Goal: Task Accomplishment & Management: Use online tool/utility

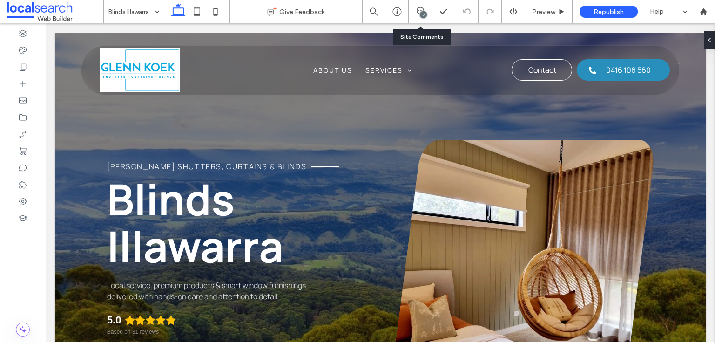
click at [418, 18] on div "7" at bounding box center [420, 11] width 23 height 23
click at [419, 12] on icon at bounding box center [420, 10] width 7 height 7
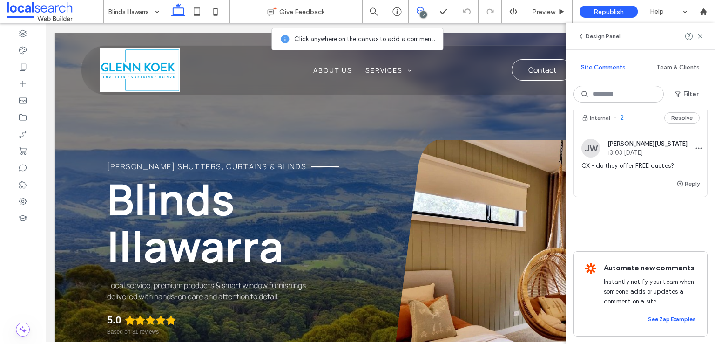
scroll to position [697, 0]
click at [627, 149] on span "13:03 [DATE]" at bounding box center [648, 152] width 80 height 7
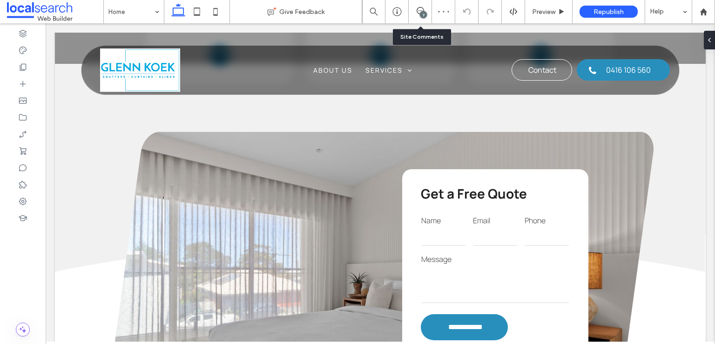
click at [416, 17] on div "7" at bounding box center [420, 11] width 23 height 23
click at [419, 12] on icon at bounding box center [420, 10] width 7 height 7
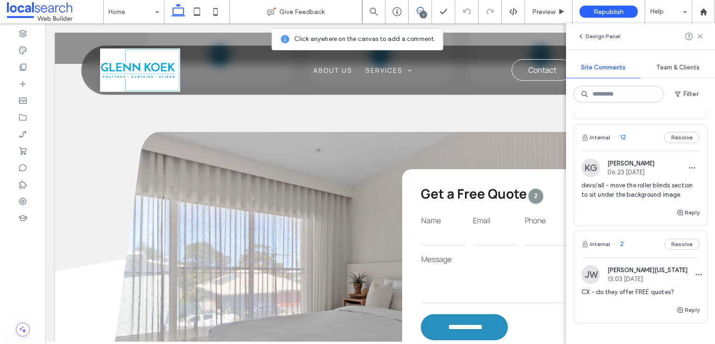
scroll to position [545, 0]
click at [652, 176] on span "06:23 [DATE]" at bounding box center [631, 172] width 47 height 7
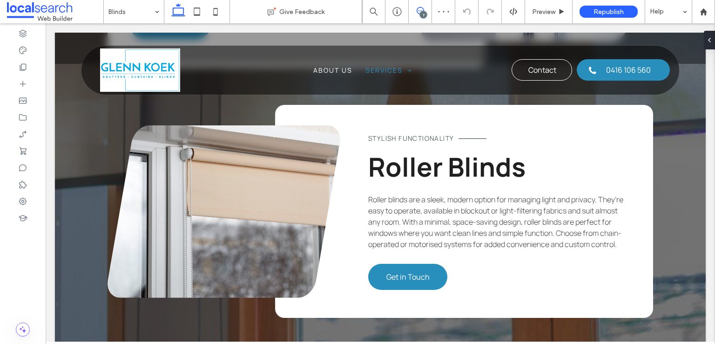
click at [425, 11] on span at bounding box center [420, 10] width 23 height 7
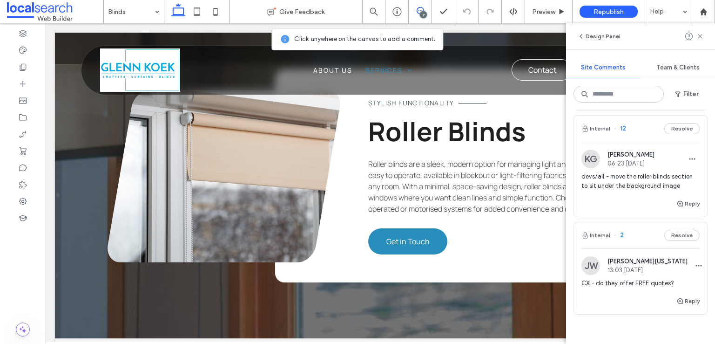
scroll to position [556, 0]
click at [656, 214] on div "Reply" at bounding box center [640, 205] width 133 height 19
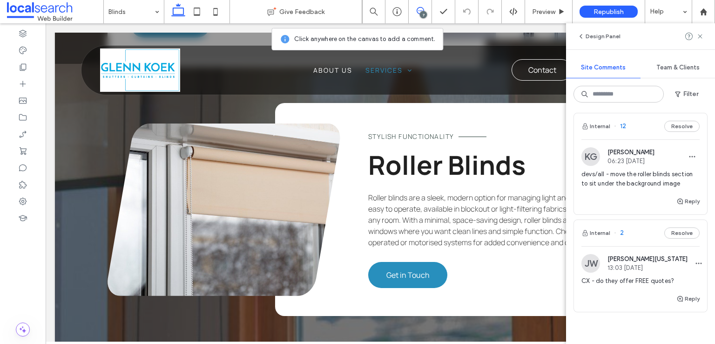
scroll to position [1503, 0]
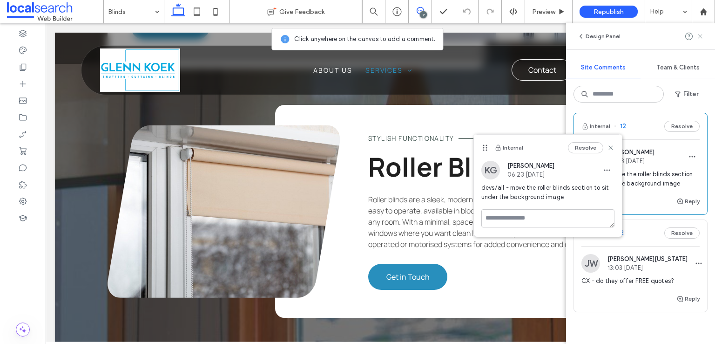
click at [701, 34] on use at bounding box center [700, 36] width 4 height 4
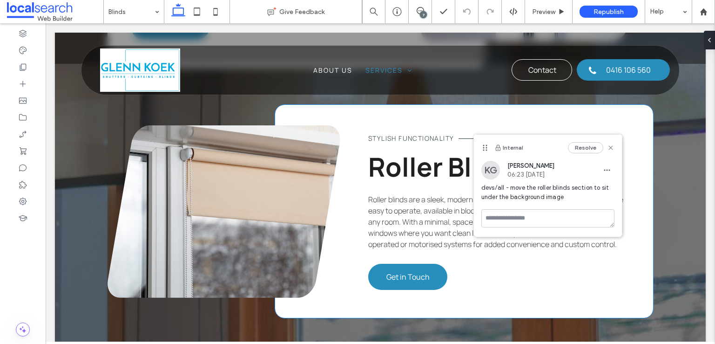
click at [339, 295] on div "Stylish Functionality Roller Blinds Roller blinds are a sleek, modern option fo…" at bounding box center [464, 211] width 378 height 213
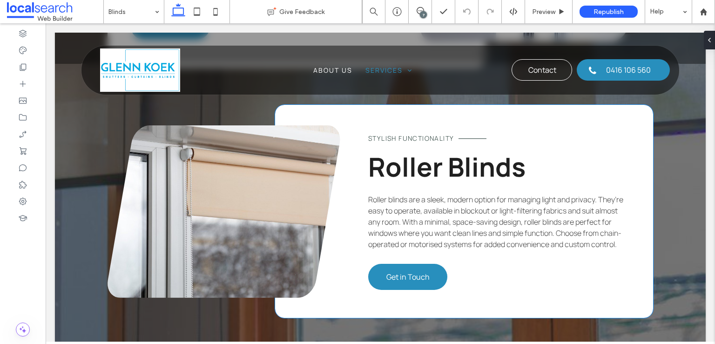
click at [339, 295] on div "Stylish Functionality Roller Blinds Roller blinds are a sleek, modern option fo…" at bounding box center [464, 211] width 378 height 213
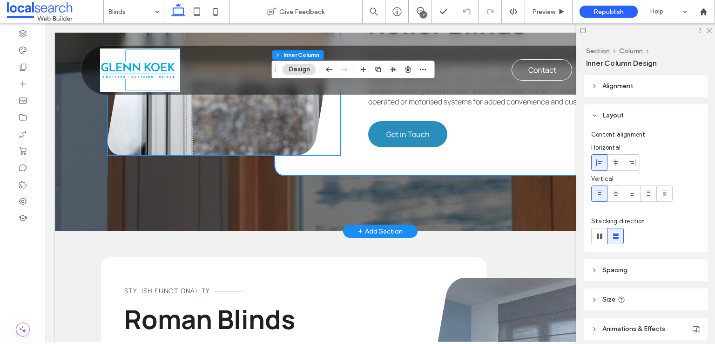
scroll to position [1646, 0]
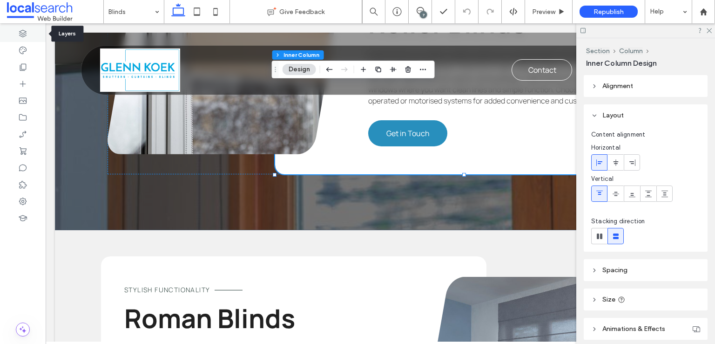
click at [22, 35] on use at bounding box center [22, 33] width 7 height 7
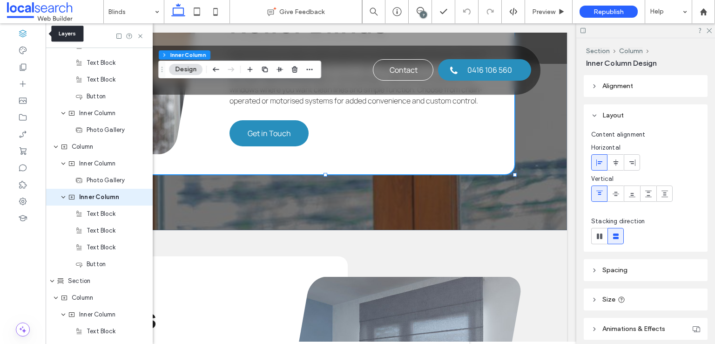
scroll to position [1117, 0]
click at [62, 199] on span "expand Inner Column" at bounding box center [64, 196] width 6 height 17
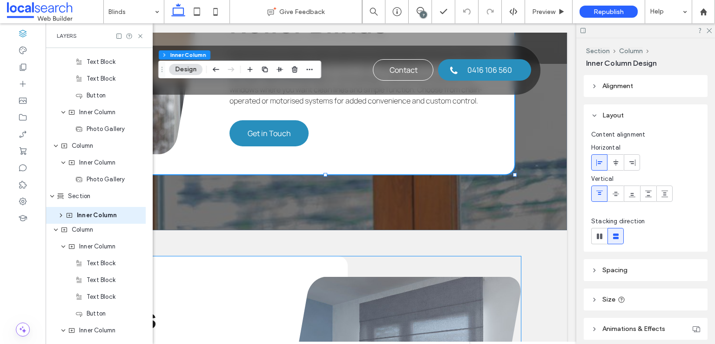
drag, startPoint x: 83, startPoint y: 195, endPoint x: 81, endPoint y: 215, distance: 19.7
click at [81, 215] on div "Header Section Column Inner Column Inner Column Icon Text Block Inner Column Se…" at bounding box center [99, 137] width 107 height 2414
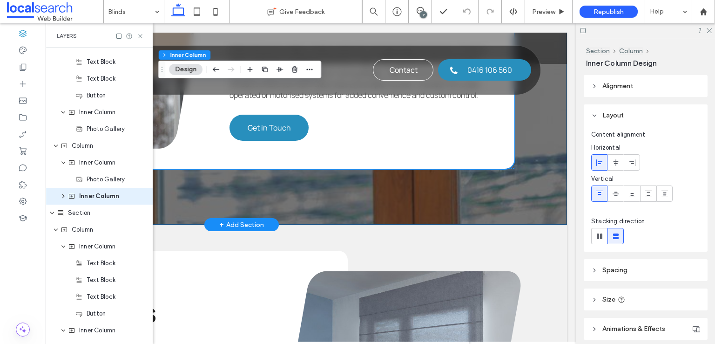
scroll to position [1645, 0]
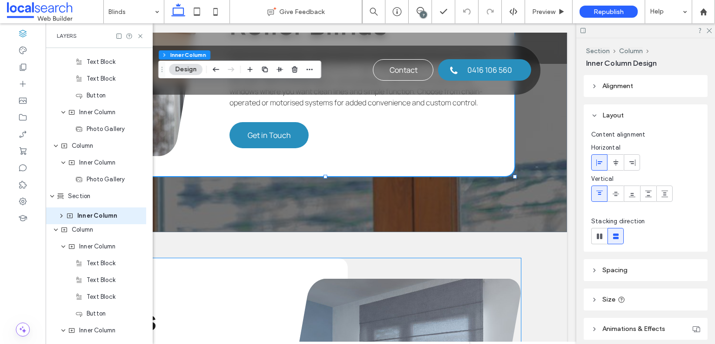
drag, startPoint x: 90, startPoint y: 197, endPoint x: 88, endPoint y: 217, distance: 20.1
click at [88, 217] on div "Header Section Column Inner Column Inner Column Icon Text Block Inner Column Se…" at bounding box center [99, 137] width 107 height 2414
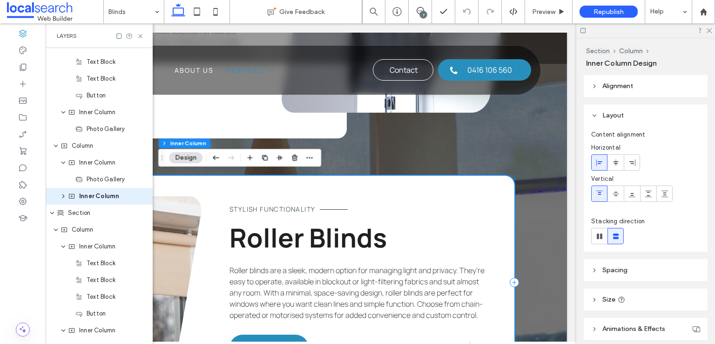
scroll to position [1461, 0]
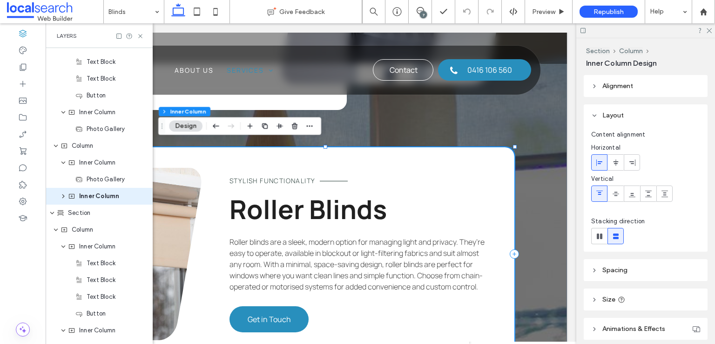
click at [425, 12] on div "7" at bounding box center [423, 14] width 7 height 7
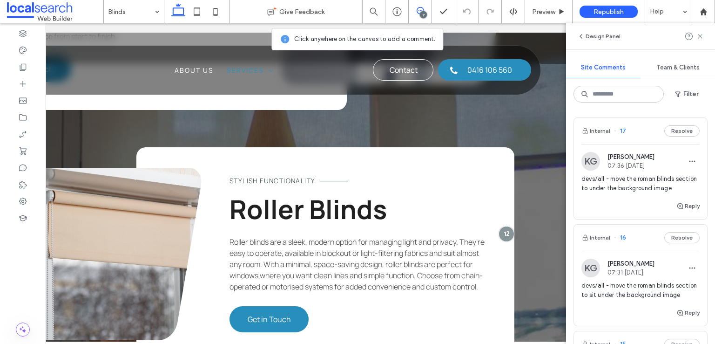
scroll to position [0, 138]
click at [505, 225] on div at bounding box center [506, 233] width 17 height 17
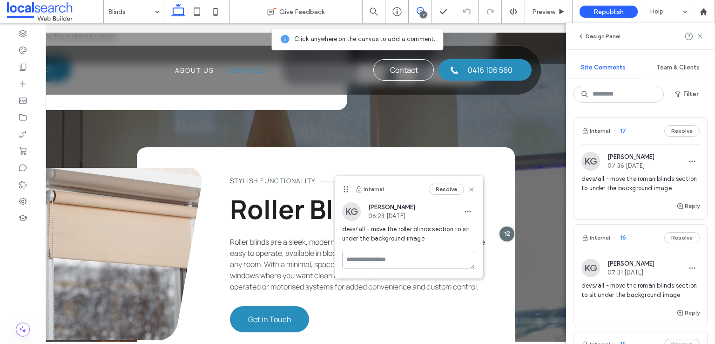
click at [421, 15] on div "7" at bounding box center [423, 14] width 7 height 7
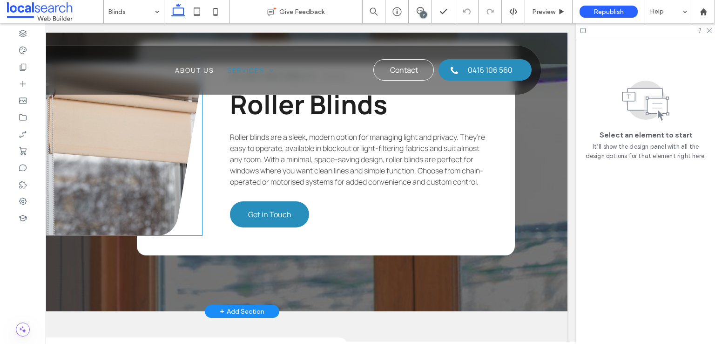
scroll to position [1566, 0]
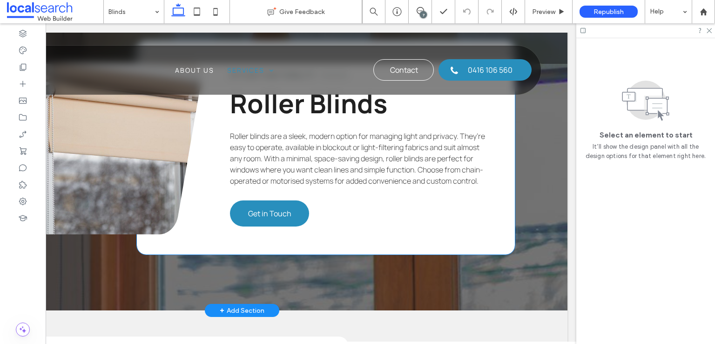
click at [197, 243] on div "Stylish Functionality Roller Blinds Roller blinds are a sleek, modern option fo…" at bounding box center [326, 147] width 378 height 213
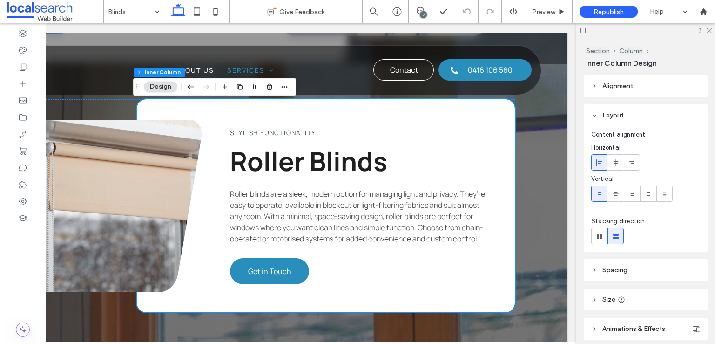
scroll to position [1510, 0]
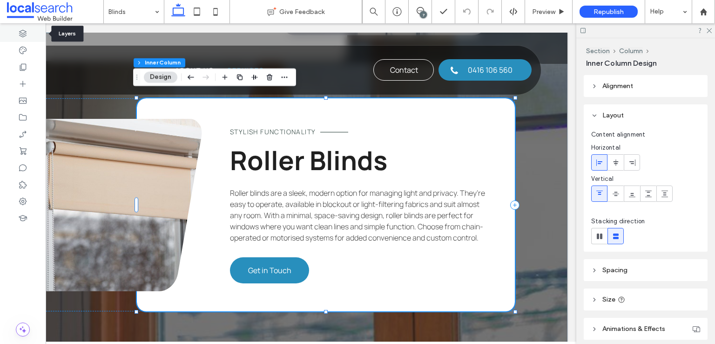
click at [27, 34] on div at bounding box center [23, 33] width 46 height 17
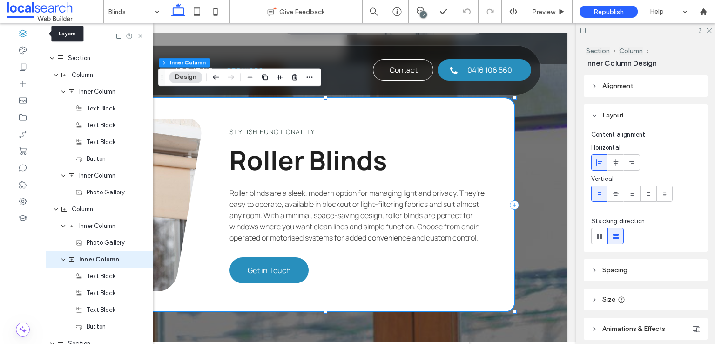
scroll to position [1117, 0]
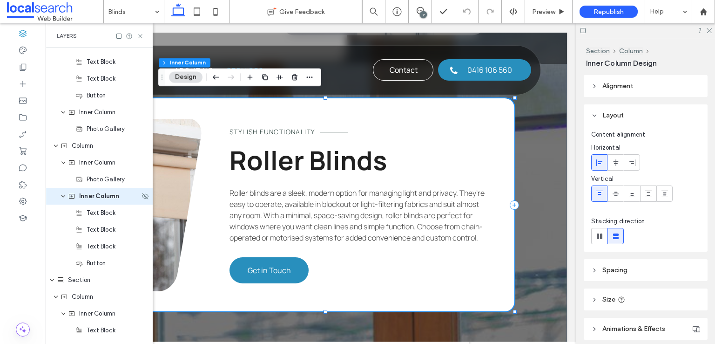
click at [63, 195] on icon "expand Inner Column" at bounding box center [64, 195] width 6 height 7
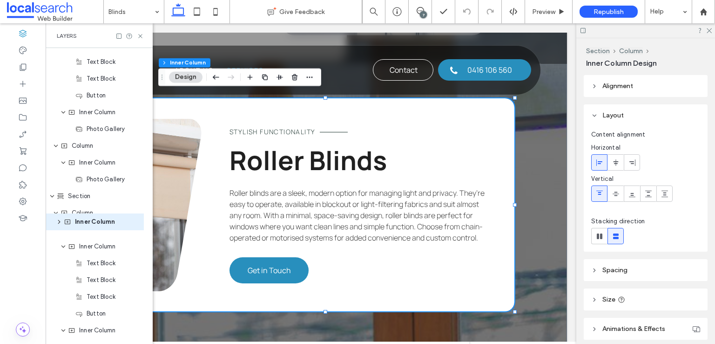
drag, startPoint x: 84, startPoint y: 198, endPoint x: 80, endPoint y: 224, distance: 26.4
click at [80, 224] on div "Header Section Column Inner Column Inner Column Icon Text Block Inner Column Se…" at bounding box center [99, 137] width 107 height 2414
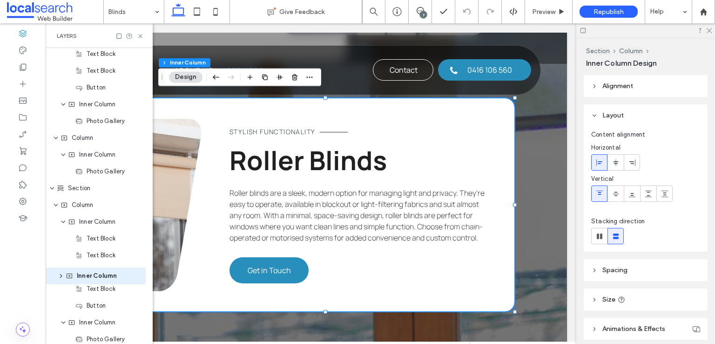
scroll to position [1127, 0]
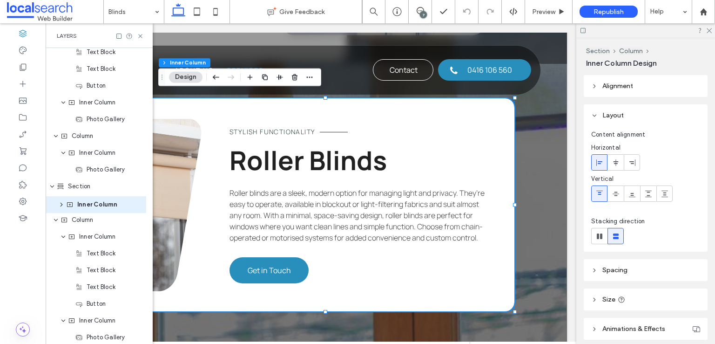
drag, startPoint x: 86, startPoint y: 198, endPoint x: 84, endPoint y: 207, distance: 9.0
click at [84, 207] on div "Header Section Column Inner Column Inner Column Icon Text Block Inner Column Se…" at bounding box center [99, 128] width 107 height 2414
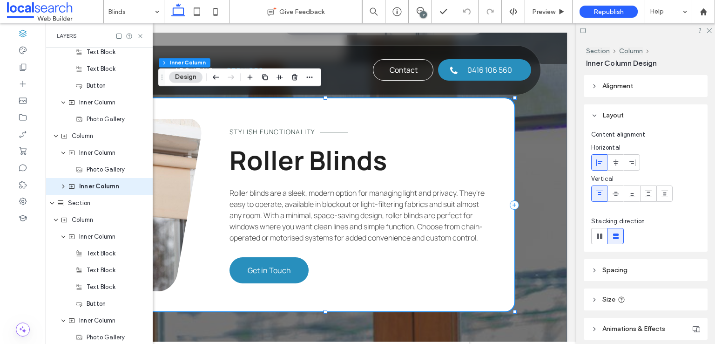
click at [422, 17] on div "7" at bounding box center [423, 14] width 7 height 7
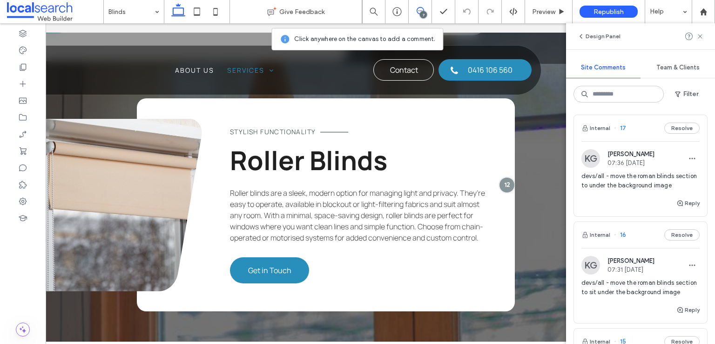
scroll to position [45, 0]
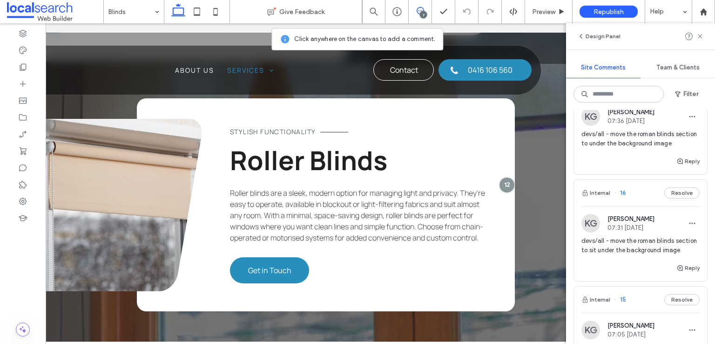
click at [674, 228] on div "KG [PERSON_NAME] 07:31 [DATE]" at bounding box center [641, 223] width 118 height 19
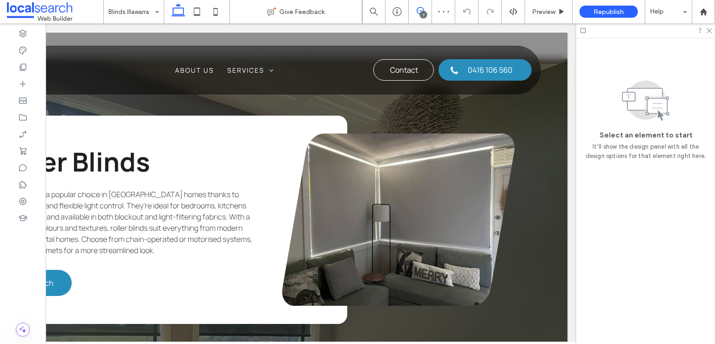
click at [419, 12] on icon at bounding box center [420, 10] width 7 height 7
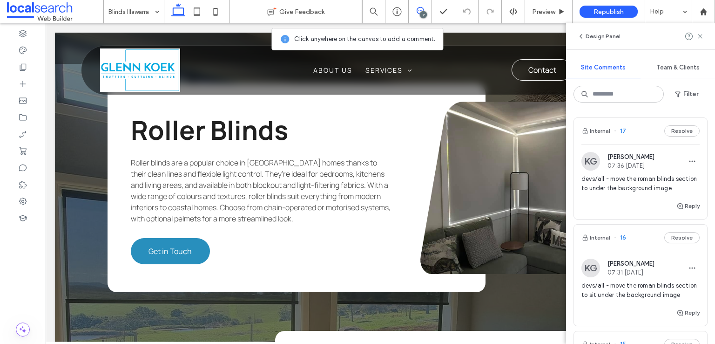
click at [419, 13] on icon at bounding box center [420, 10] width 7 height 7
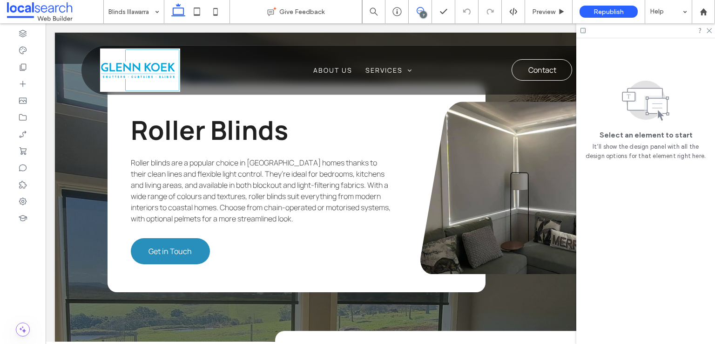
click at [419, 13] on icon at bounding box center [420, 10] width 7 height 7
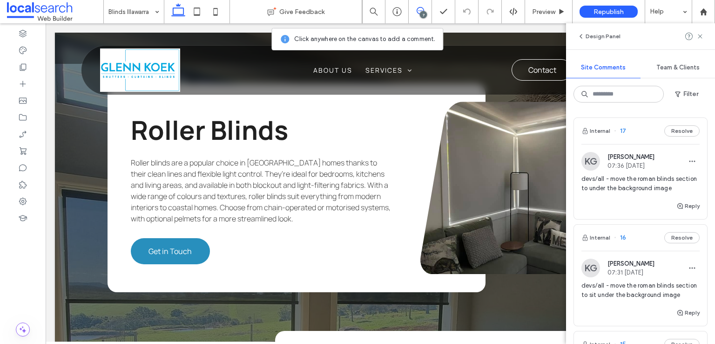
click at [643, 241] on div "Internal 16 Resolve" at bounding box center [640, 237] width 133 height 26
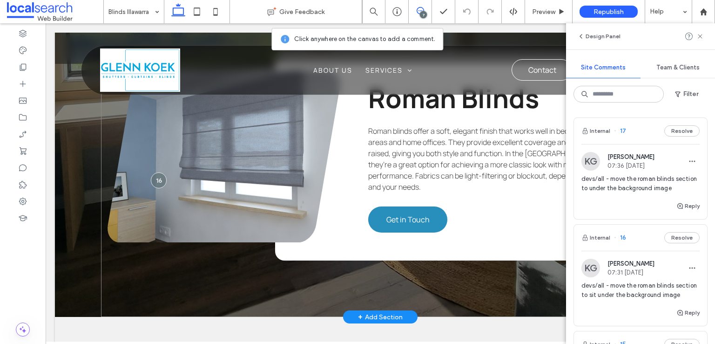
scroll to position [1641, 0]
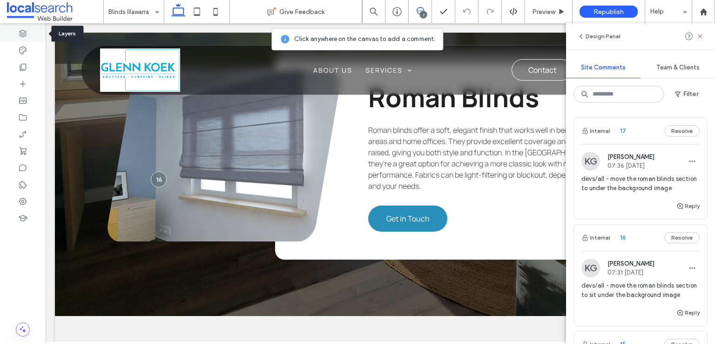
click at [20, 32] on use at bounding box center [22, 33] width 7 height 7
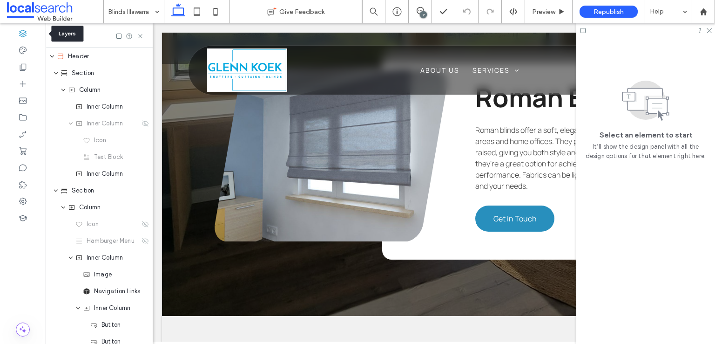
scroll to position [0, 246]
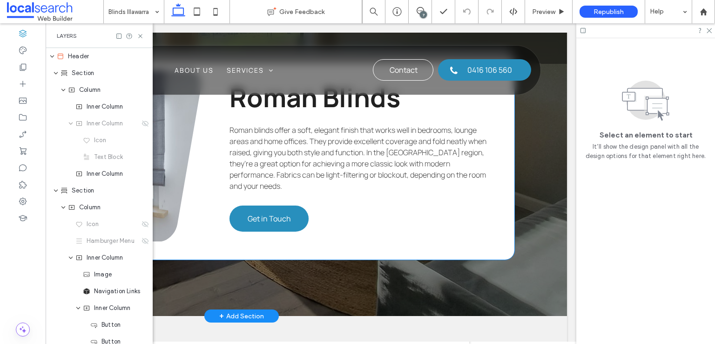
click at [211, 197] on div "Roman Blinds Roman blinds offer a soft, elegant finish that works well in bedro…" at bounding box center [325, 155] width 378 height 208
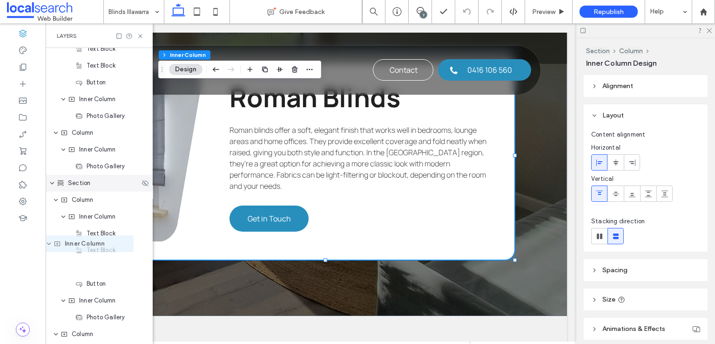
scroll to position [1069, 0]
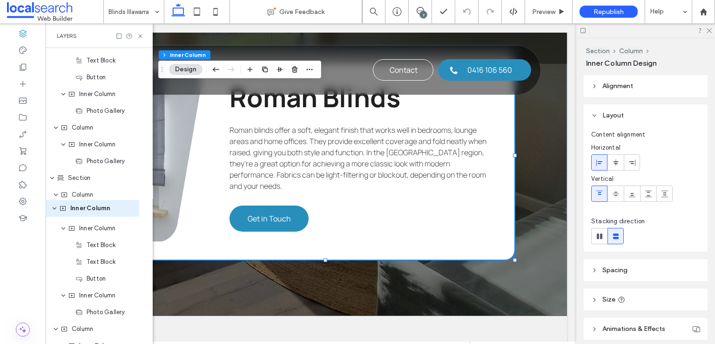
drag, startPoint x: 109, startPoint y: 194, endPoint x: 101, endPoint y: 207, distance: 15.1
click at [101, 207] on div "Header Section Column Inner Column Inner Column Icon Text Block Inner Column Se…" at bounding box center [99, 236] width 107 height 2514
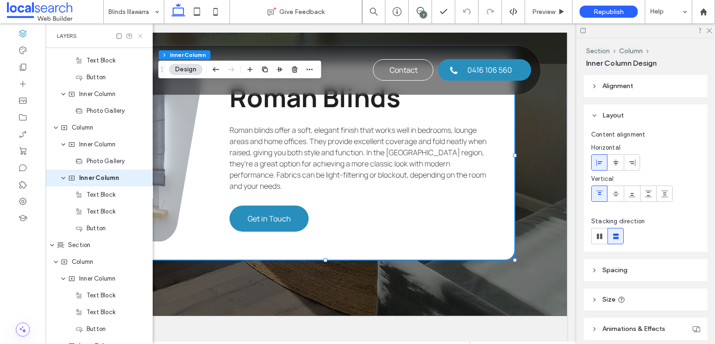
click at [143, 37] on icon at bounding box center [140, 36] width 7 height 7
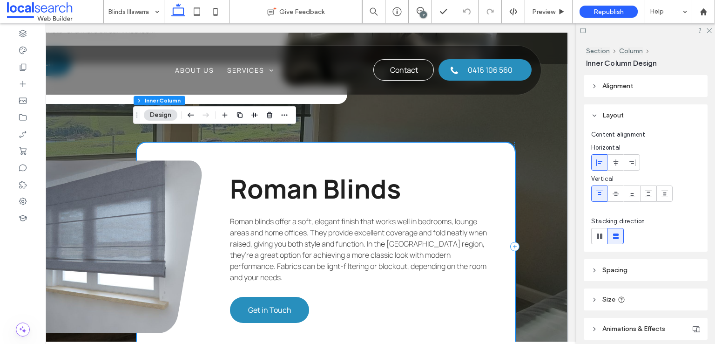
scroll to position [1550, 0]
click at [106, 142] on div "Roman Blinds Roman blinds offer a soft, elegant finish that works well in bedro…" at bounding box center [242, 247] width 546 height 210
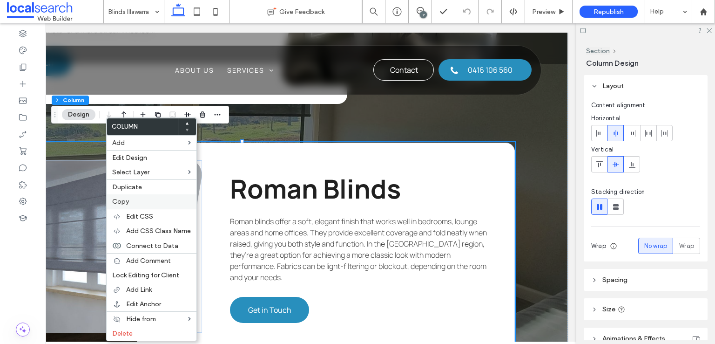
click at [130, 201] on label "Copy" at bounding box center [151, 201] width 79 height 8
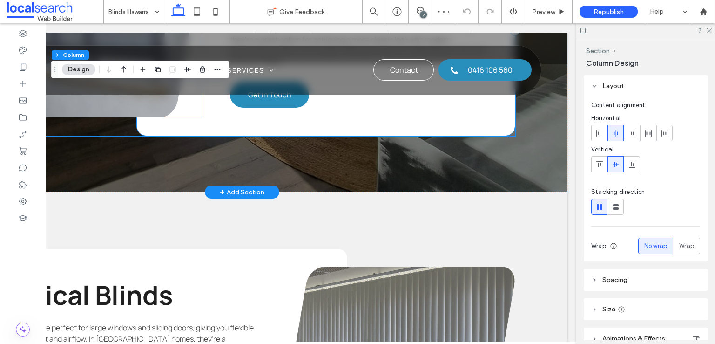
scroll to position [1766, 0]
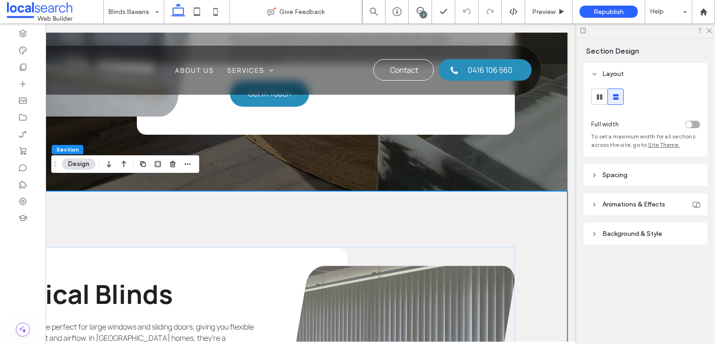
scroll to position [112, 0]
type input "*"
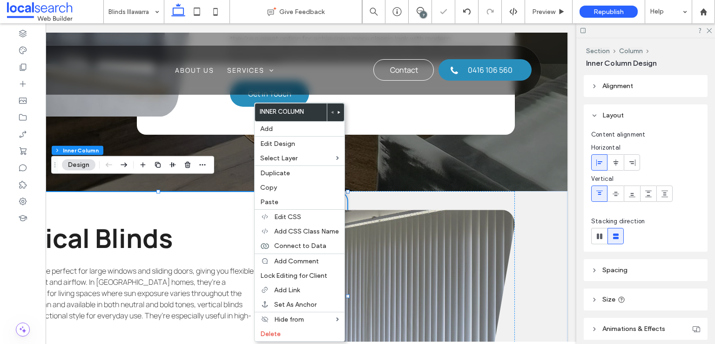
click at [234, 192] on div "Vertical Blinds Vertical blinds are perfect for large windows and sliding doors…" at bounding box center [158, 296] width 378 height 208
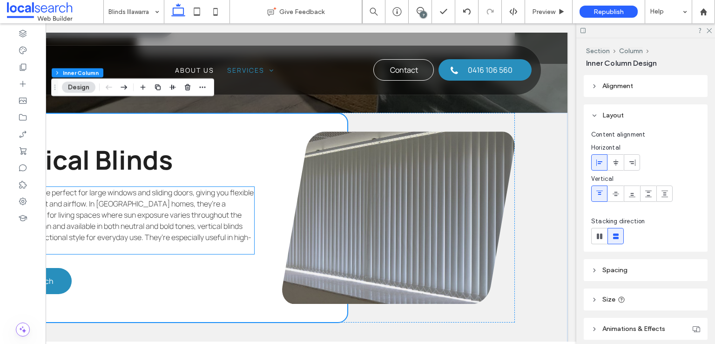
scroll to position [1843, 0]
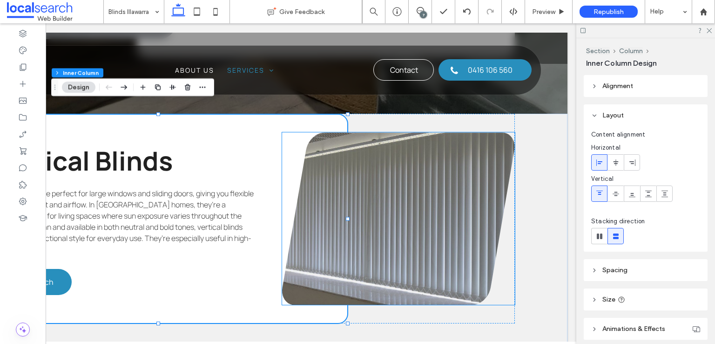
click at [352, 178] on link at bounding box center [398, 218] width 233 height 172
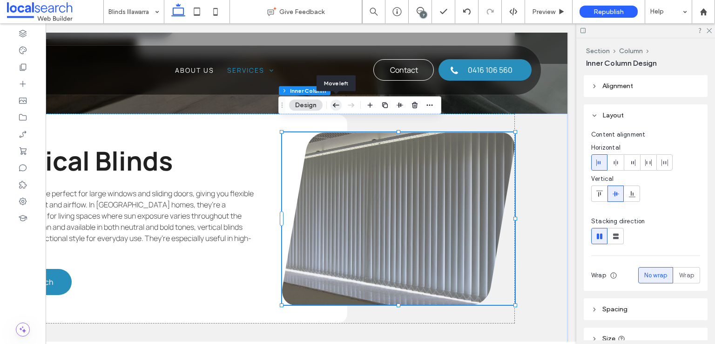
click at [337, 100] on icon "button" at bounding box center [336, 105] width 11 height 17
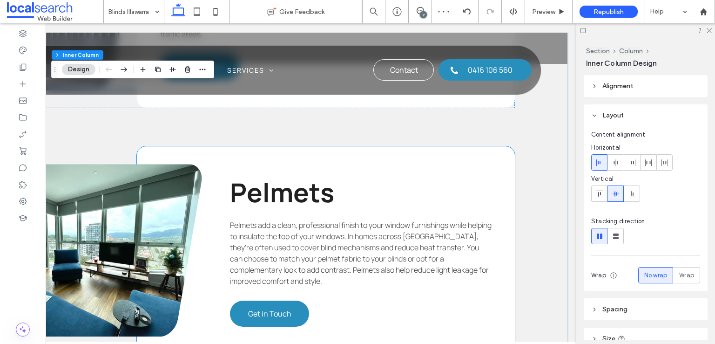
scroll to position [2057, 0]
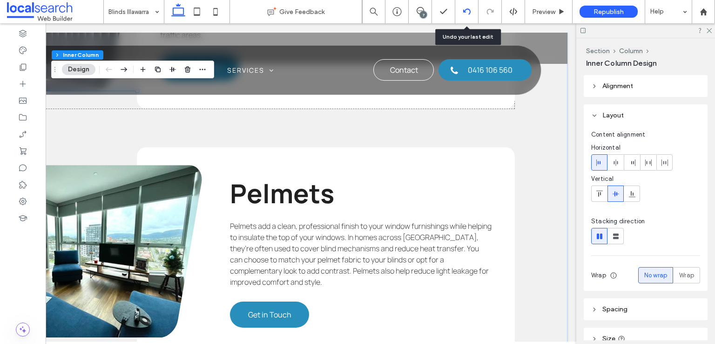
click at [461, 3] on div at bounding box center [466, 11] width 23 height 23
click at [465, 10] on use at bounding box center [466, 11] width 7 height 6
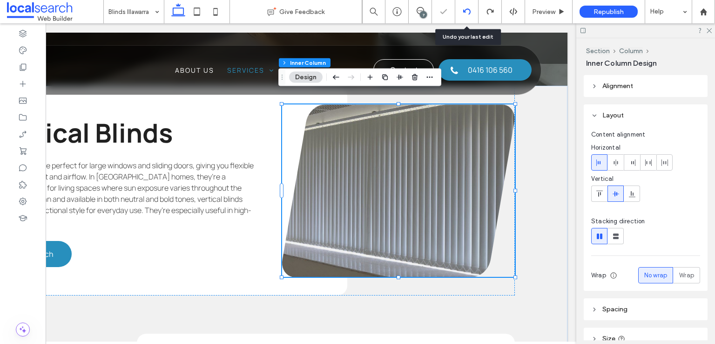
scroll to position [0, 0]
click at [465, 10] on use at bounding box center [466, 11] width 7 height 6
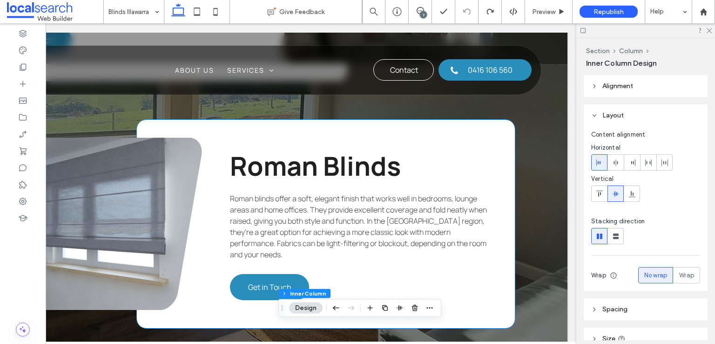
scroll to position [1562, 0]
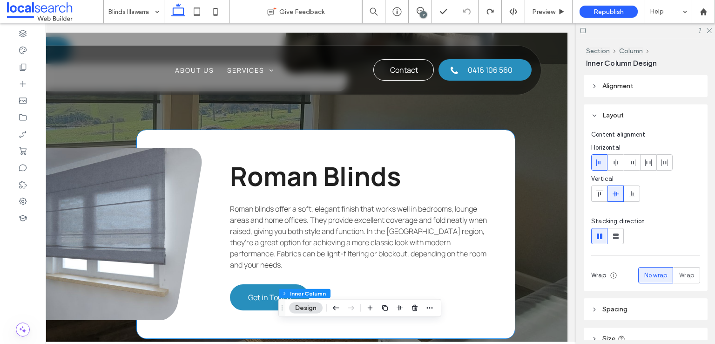
click at [324, 137] on div "Roman Blinds Roman blinds offer a soft, elegant finish that works well in bedro…" at bounding box center [326, 234] width 378 height 208
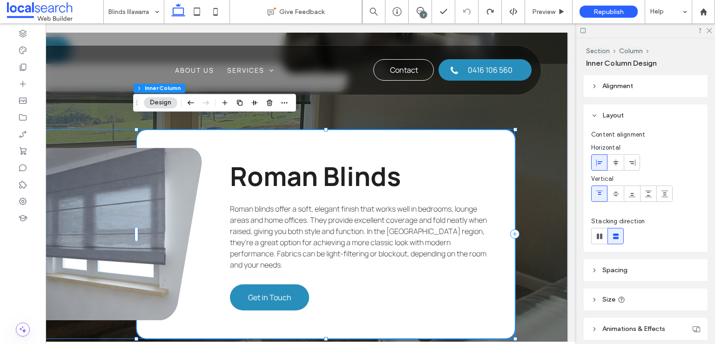
click at [124, 129] on div "Roman Blinds Roman blinds offer a soft, elegant finish that works well in bedro…" at bounding box center [242, 234] width 546 height 210
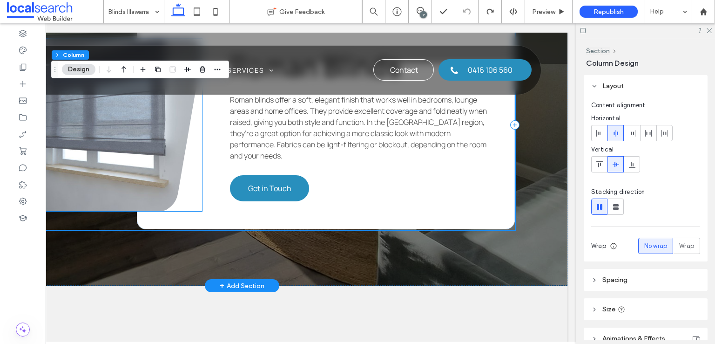
scroll to position [1637, 0]
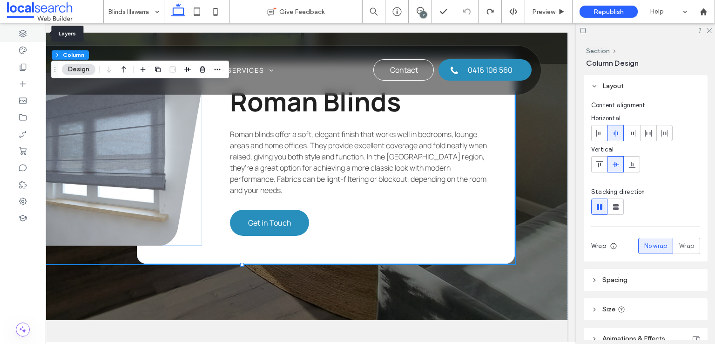
click at [28, 37] on div at bounding box center [23, 33] width 46 height 17
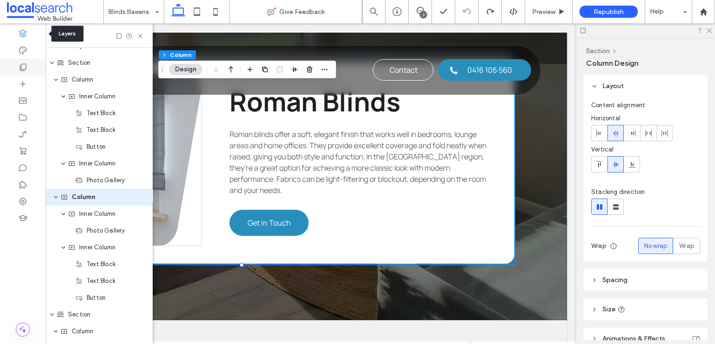
scroll to position [1000, 0]
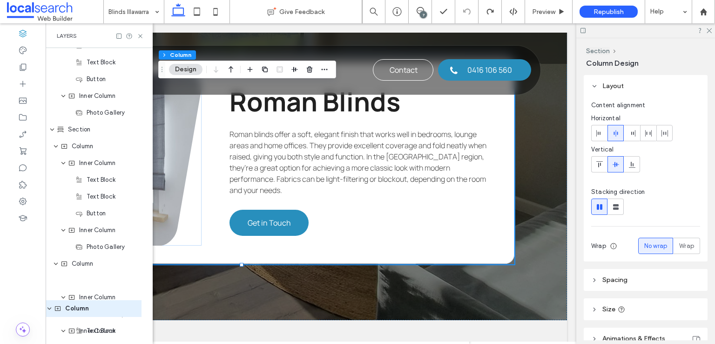
drag, startPoint x: 94, startPoint y: 198, endPoint x: 88, endPoint y: 313, distance: 115.7
click at [88, 313] on div "Header Section Column Inner Column Inner Column Icon Text Block Inner Column Se…" at bounding box center [99, 213] width 107 height 2464
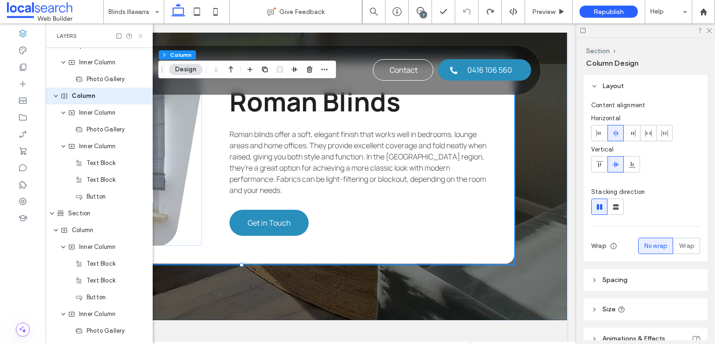
click at [142, 35] on icon at bounding box center [140, 36] width 7 height 7
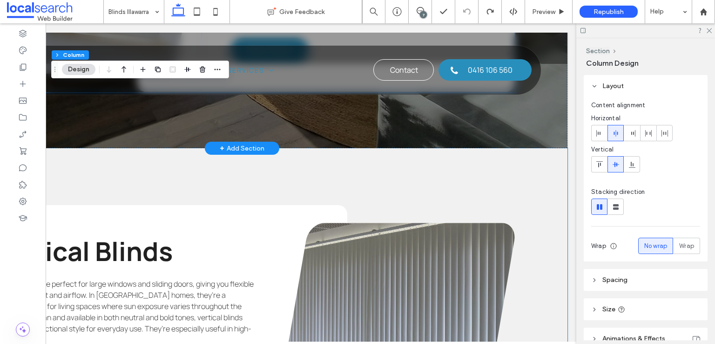
scroll to position [1822, 0]
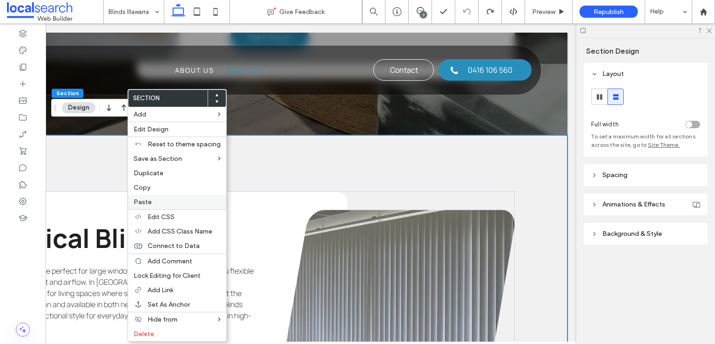
click at [162, 201] on label "Paste" at bounding box center [177, 202] width 87 height 8
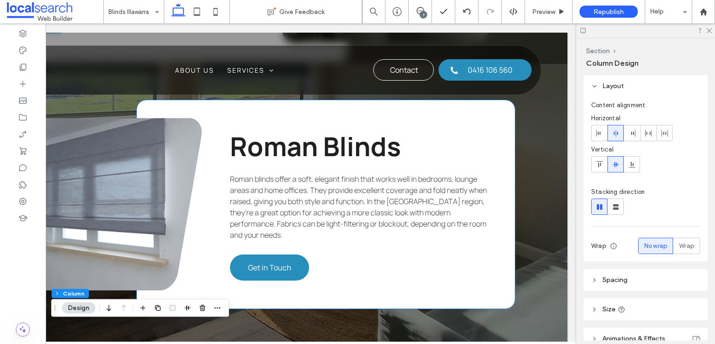
scroll to position [1587, 0]
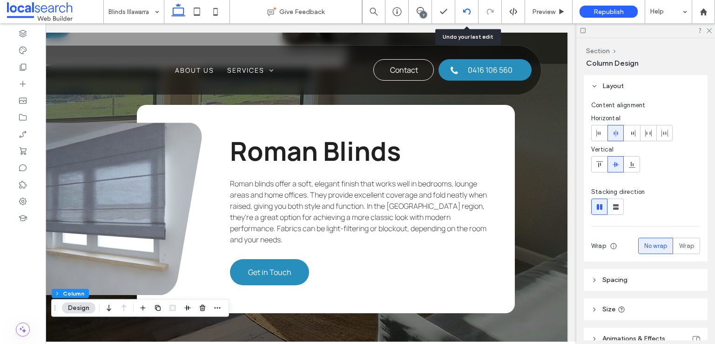
click at [467, 10] on icon at bounding box center [466, 11] width 7 height 7
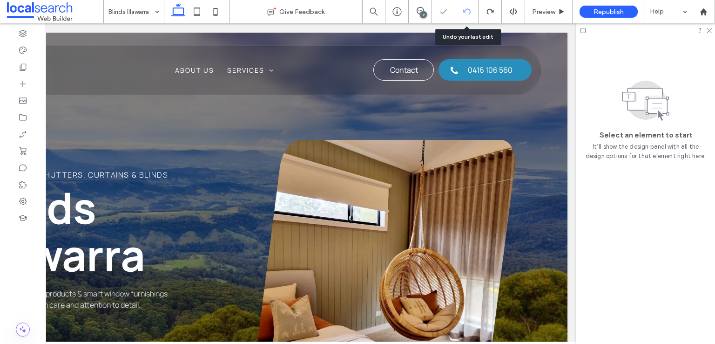
scroll to position [0, 0]
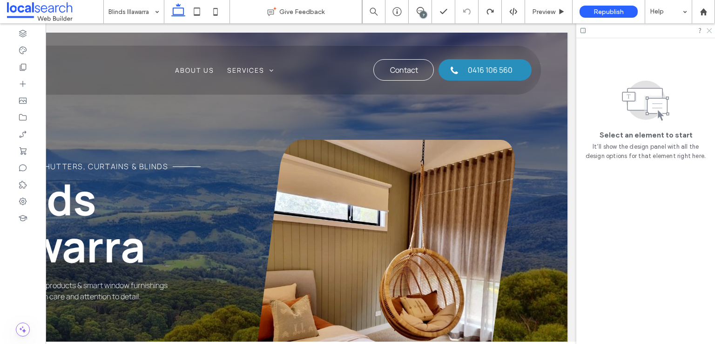
click at [710, 30] on use at bounding box center [709, 30] width 5 height 5
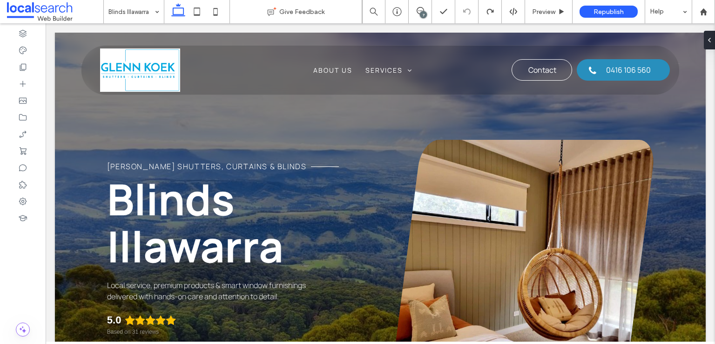
click at [425, 15] on div "7" at bounding box center [423, 14] width 7 height 7
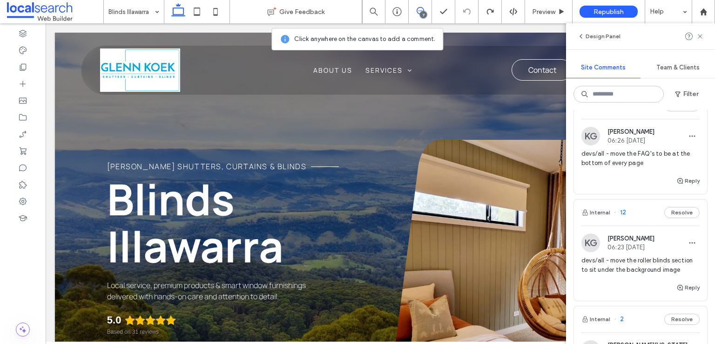
scroll to position [469, 0]
click at [665, 147] on div "KG [PERSON_NAME] 06:26 [DATE]" at bounding box center [641, 137] width 118 height 19
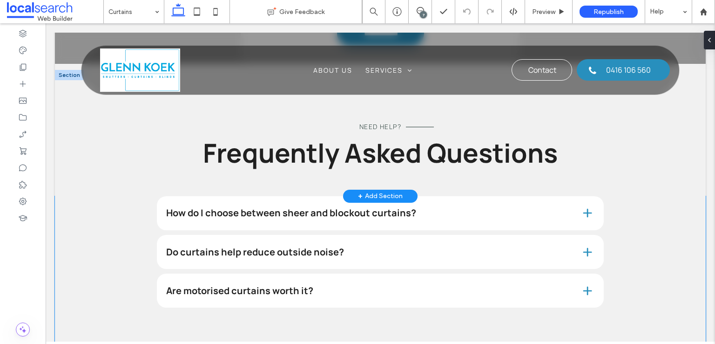
scroll to position [941, 0]
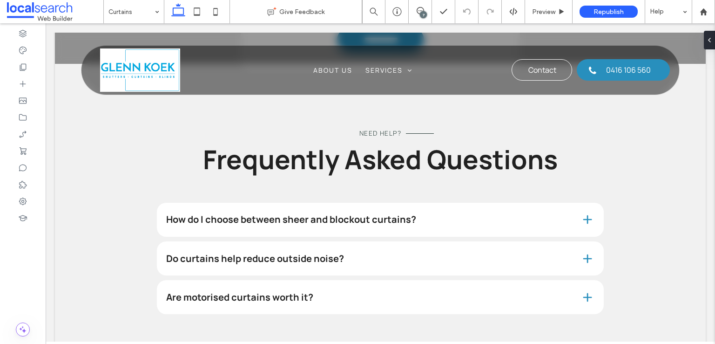
click at [421, 16] on div "7" at bounding box center [423, 14] width 7 height 7
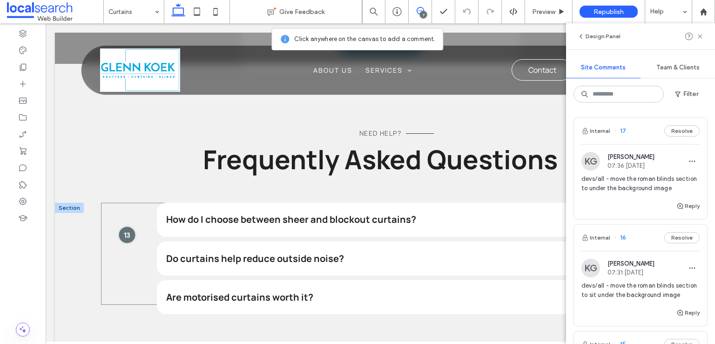
click at [122, 228] on div at bounding box center [127, 234] width 17 height 17
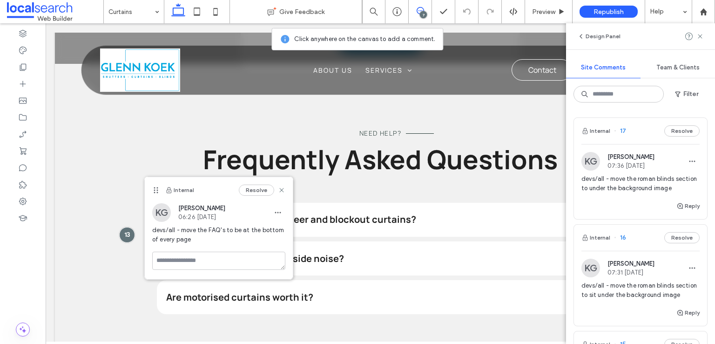
click at [420, 14] on div "7" at bounding box center [423, 14] width 7 height 7
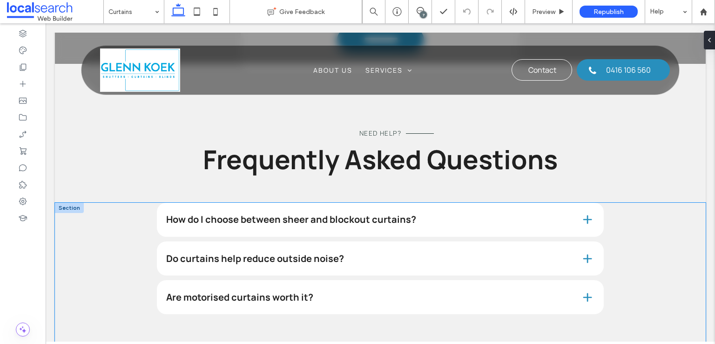
click at [83, 238] on div "How do I choose between sheer and blockout curtains? Sheer curtains are best fo…" at bounding box center [380, 282] width 651 height 158
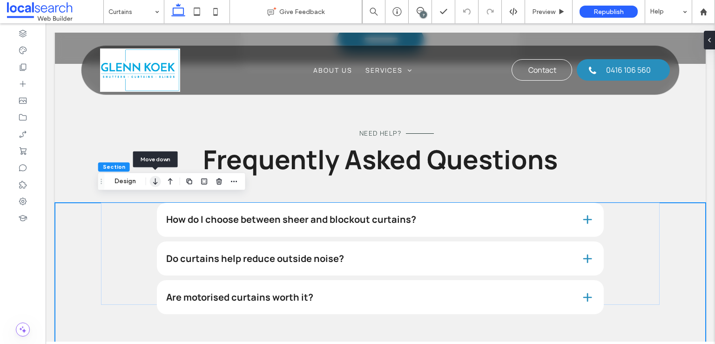
click at [158, 179] on icon "button" at bounding box center [155, 181] width 11 height 17
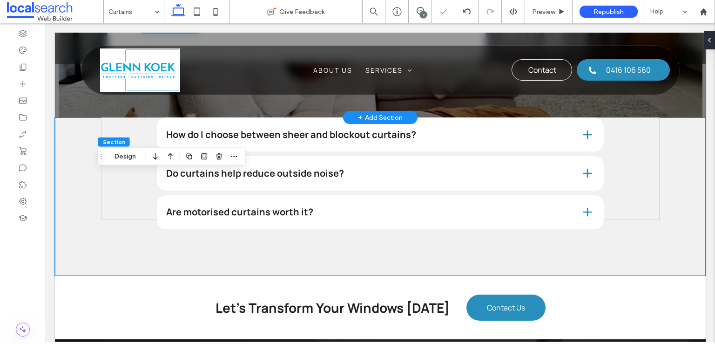
scroll to position [1408, 0]
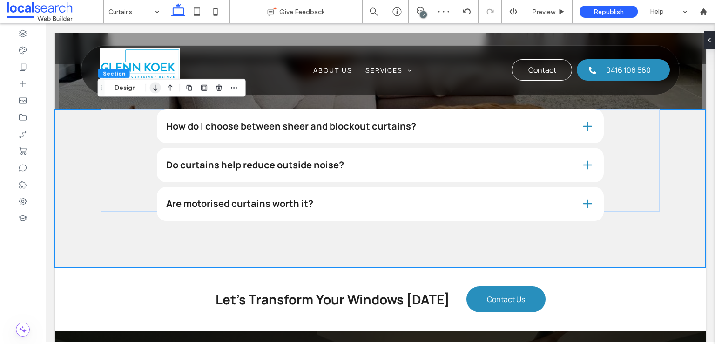
click at [152, 86] on icon "button" at bounding box center [155, 87] width 11 height 17
click at [154, 88] on icon "button" at bounding box center [155, 87] width 11 height 17
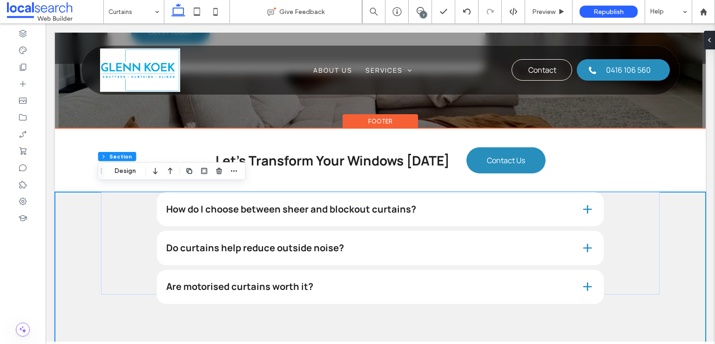
scroll to position [1349, 0]
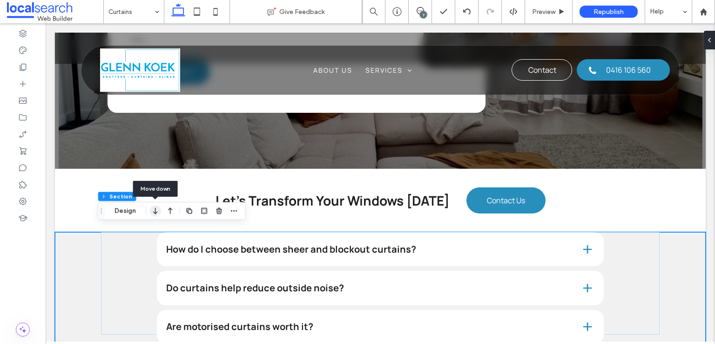
click at [160, 216] on icon "button" at bounding box center [155, 210] width 11 height 17
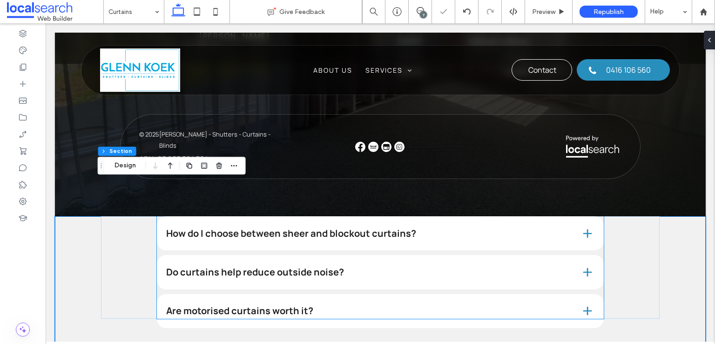
scroll to position [1911, 0]
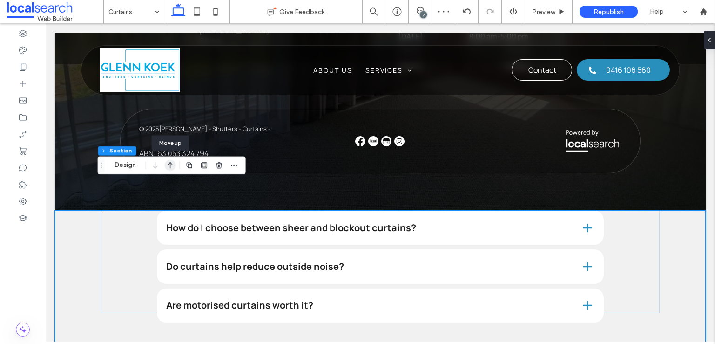
click at [168, 161] on icon "button" at bounding box center [170, 165] width 11 height 17
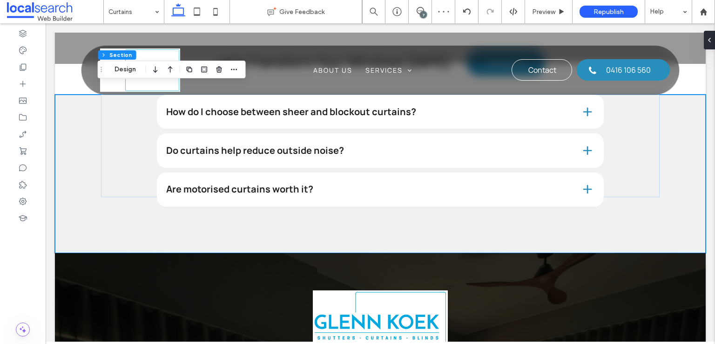
scroll to position [1472, 0]
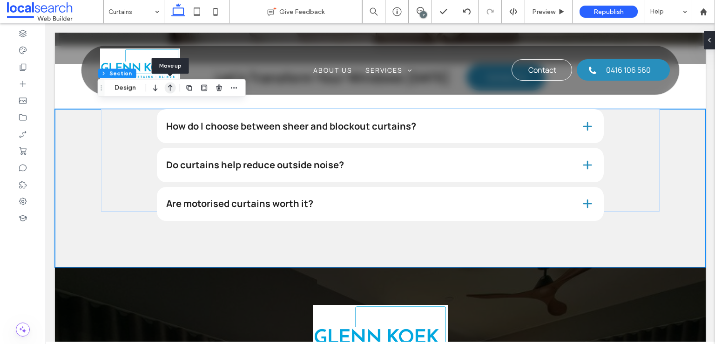
click at [173, 89] on icon "button" at bounding box center [170, 87] width 11 height 17
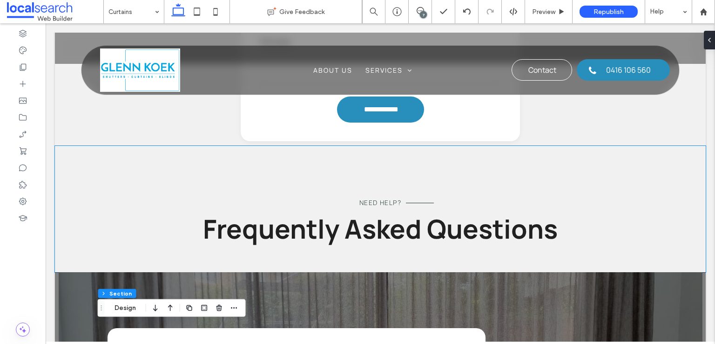
scroll to position [839, 0]
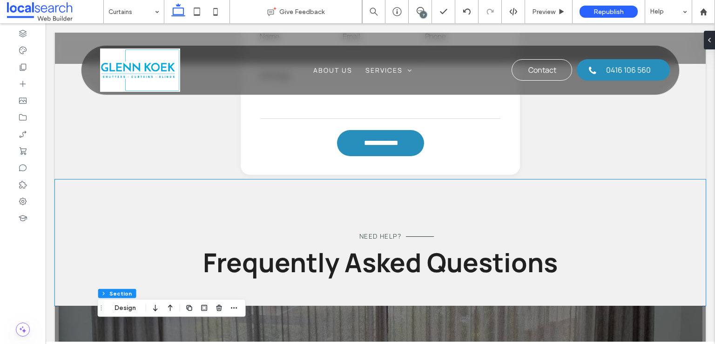
click at [165, 200] on div "Need Help? Frequently Asked Questions" at bounding box center [380, 242] width 559 height 126
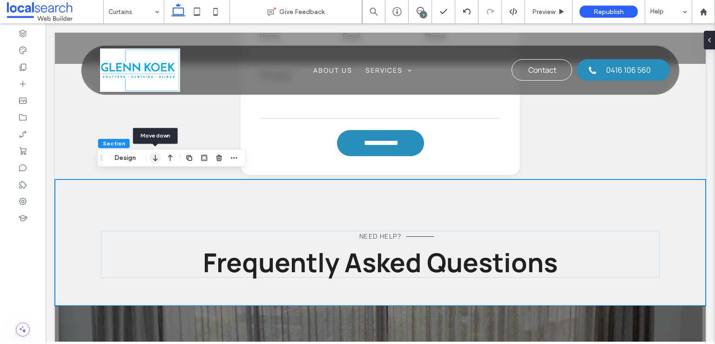
click at [156, 161] on icon "button" at bounding box center [155, 157] width 11 height 17
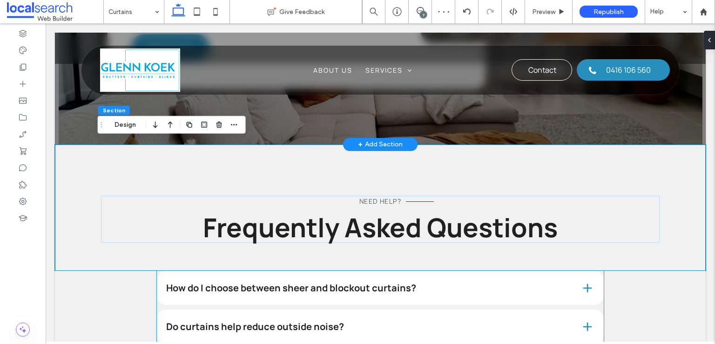
scroll to position [1244, 0]
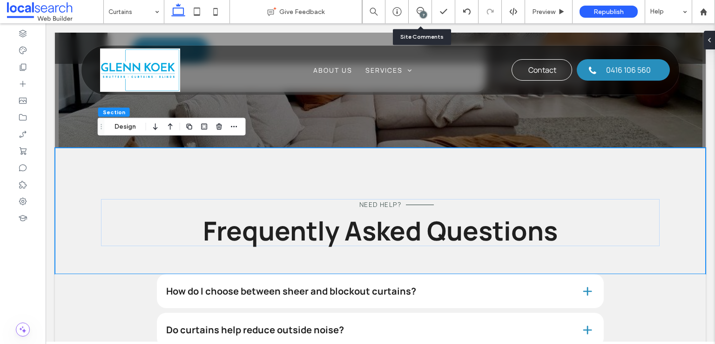
click at [423, 6] on div "7" at bounding box center [420, 11] width 23 height 23
click at [420, 11] on use at bounding box center [420, 10] width 7 height 7
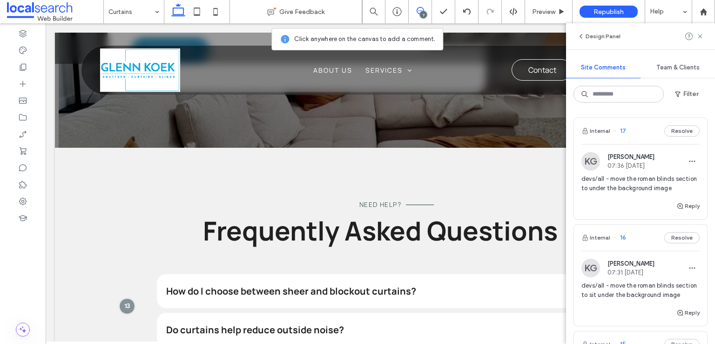
click at [420, 11] on use at bounding box center [420, 10] width 7 height 7
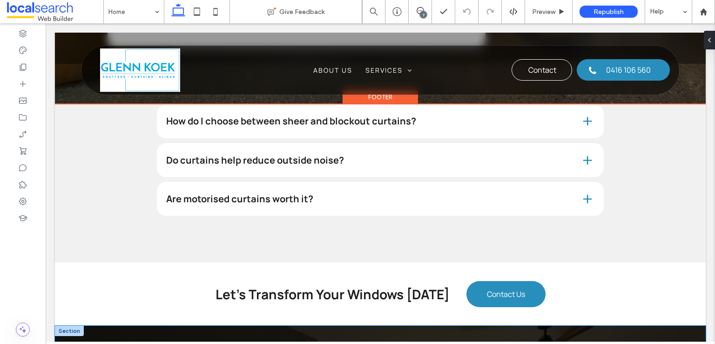
scroll to position [2716, 0]
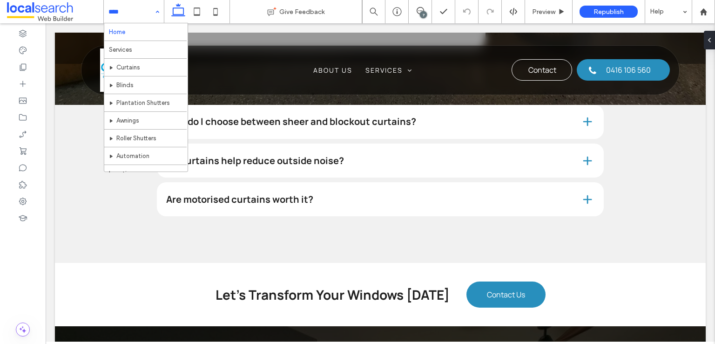
click at [129, 8] on input at bounding box center [131, 11] width 46 height 23
click at [133, 12] on input at bounding box center [131, 11] width 46 height 23
click at [137, 12] on input at bounding box center [131, 11] width 46 height 23
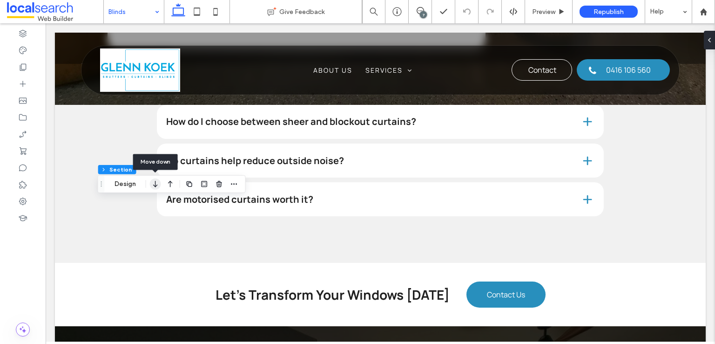
click at [156, 181] on icon "button" at bounding box center [155, 184] width 11 height 17
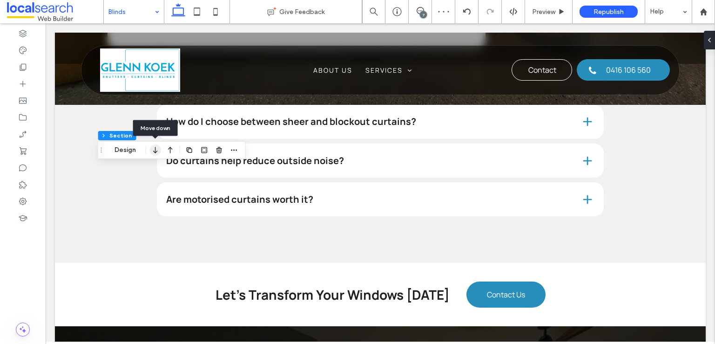
click at [160, 154] on icon "button" at bounding box center [155, 150] width 11 height 17
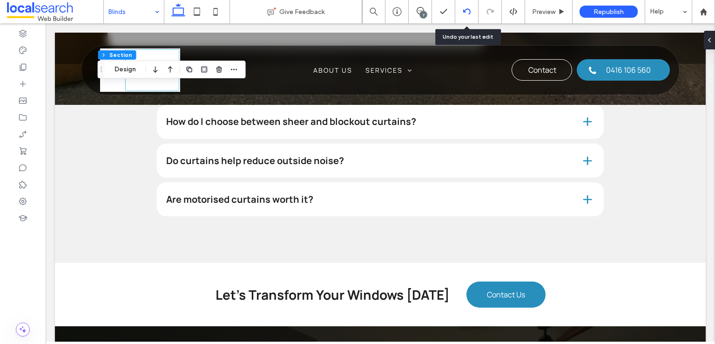
click at [464, 14] on icon at bounding box center [466, 11] width 7 height 7
click at [468, 12] on icon at bounding box center [466, 11] width 7 height 7
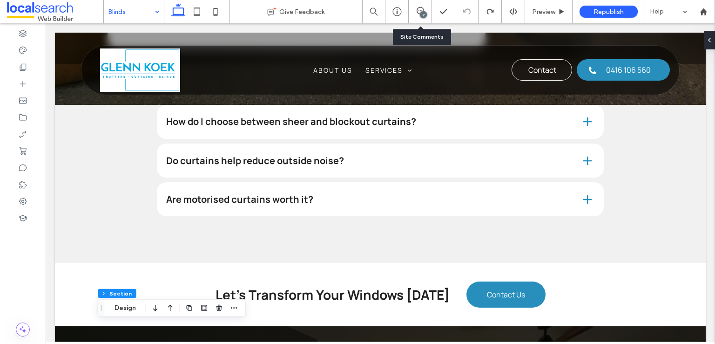
click at [425, 6] on div "7" at bounding box center [420, 11] width 23 height 23
click at [421, 9] on icon at bounding box center [420, 10] width 7 height 7
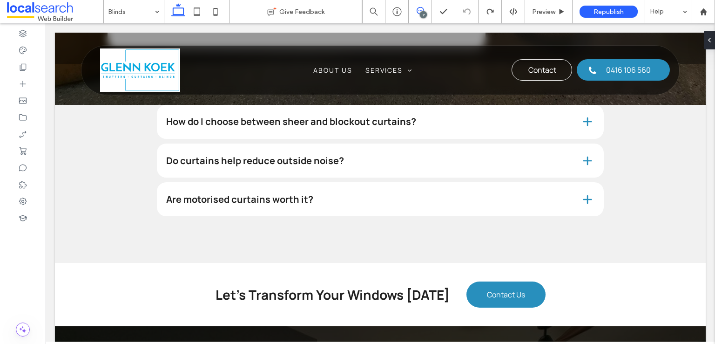
click at [419, 13] on icon at bounding box center [420, 10] width 7 height 7
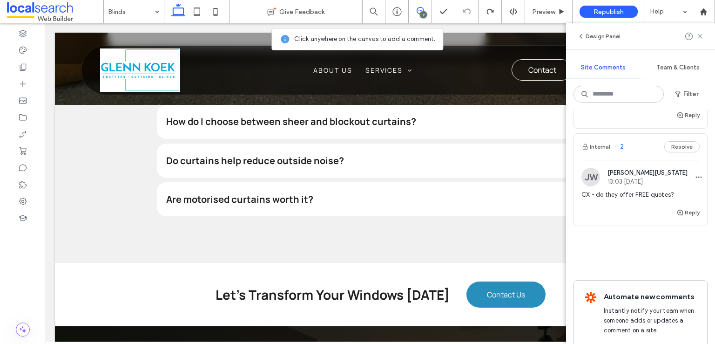
scroll to position [643, 0]
click at [18, 38] on icon at bounding box center [22, 33] width 9 height 9
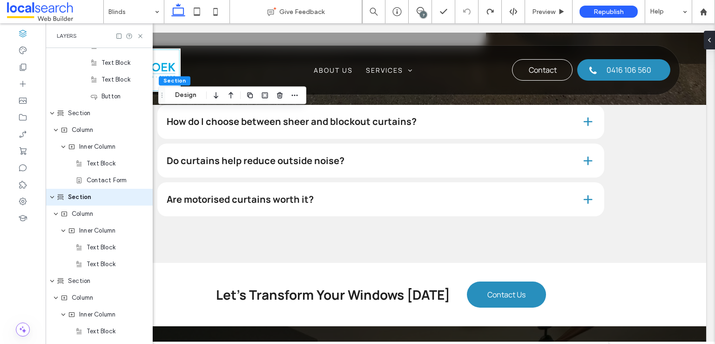
scroll to position [631, 0]
click at [51, 195] on use "expand Section" at bounding box center [52, 196] width 4 height 2
click at [79, 212] on span "Section" at bounding box center [79, 212] width 22 height 9
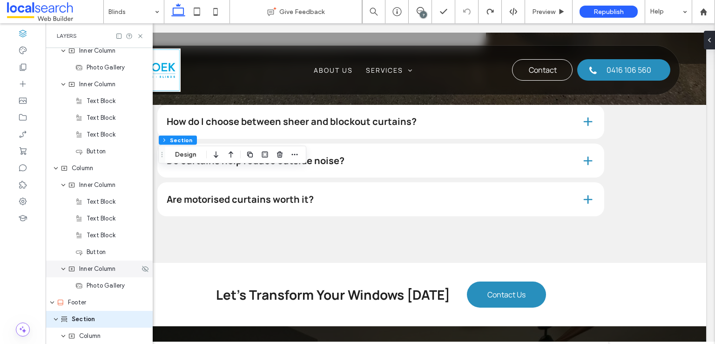
scroll to position [1207, 0]
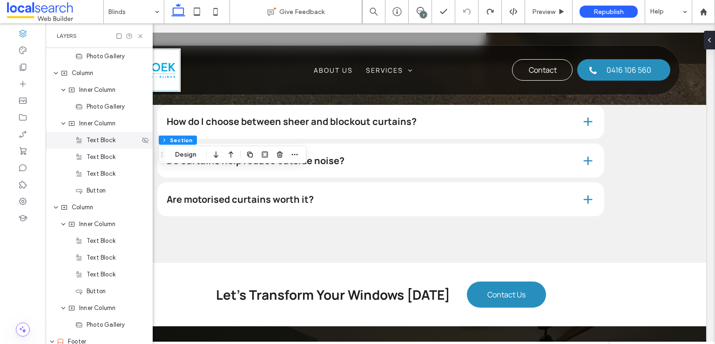
click at [109, 137] on span "Text Block" at bounding box center [101, 139] width 29 height 9
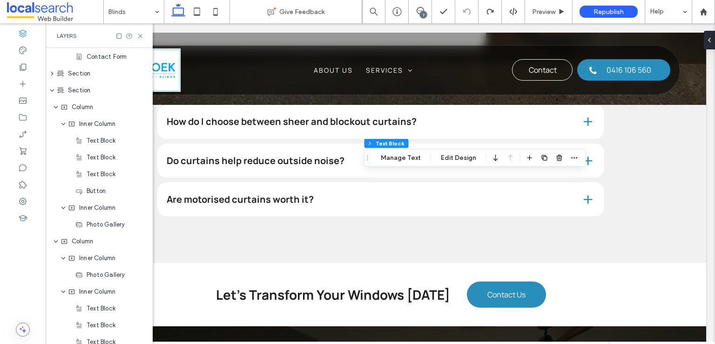
scroll to position [747, 0]
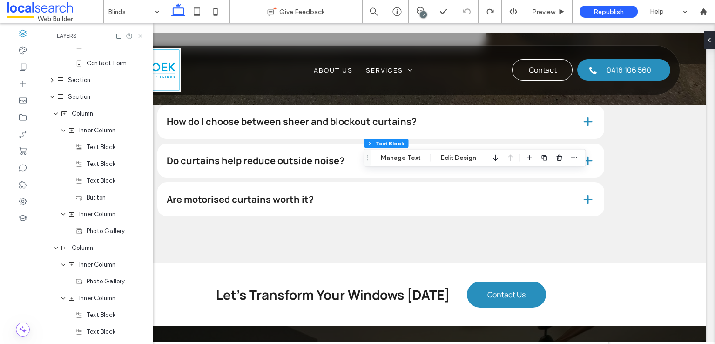
click at [142, 35] on icon at bounding box center [140, 36] width 7 height 7
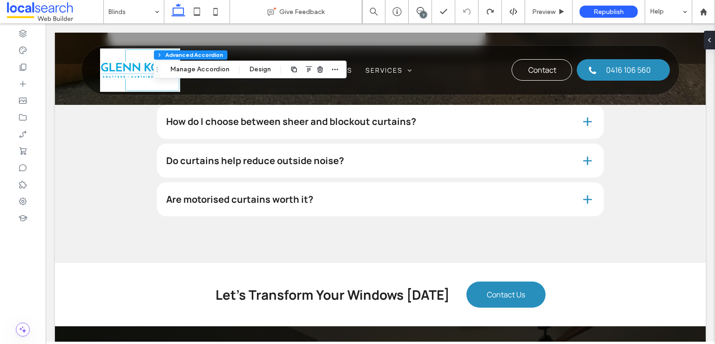
type input "*"
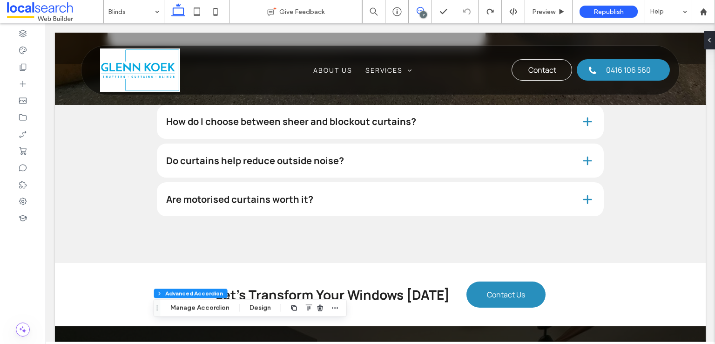
click at [421, 8] on icon at bounding box center [420, 10] width 7 height 7
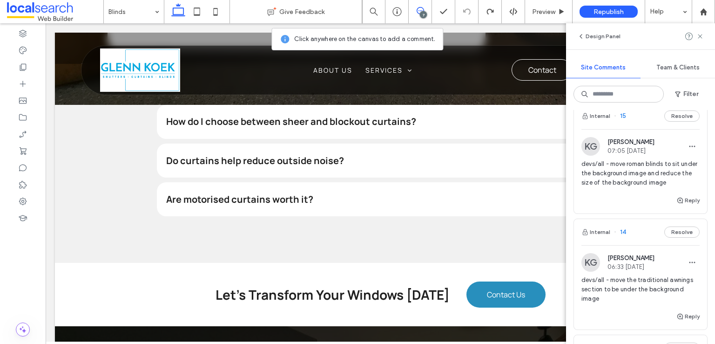
scroll to position [227, 0]
click at [623, 214] on div "Reply" at bounding box center [640, 205] width 133 height 19
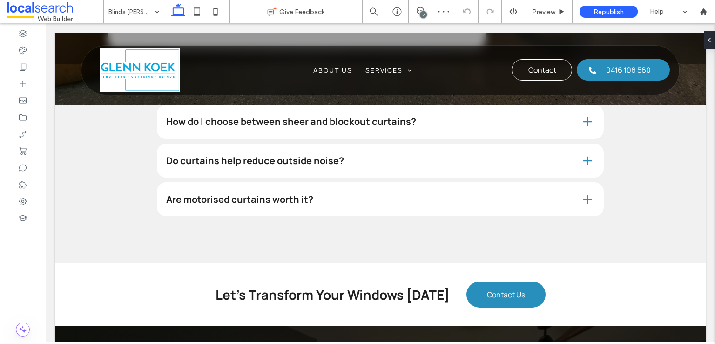
click at [425, 14] on div "7" at bounding box center [423, 14] width 7 height 7
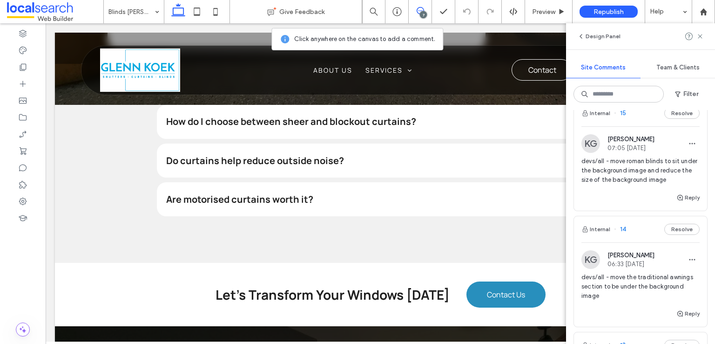
scroll to position [232, 0]
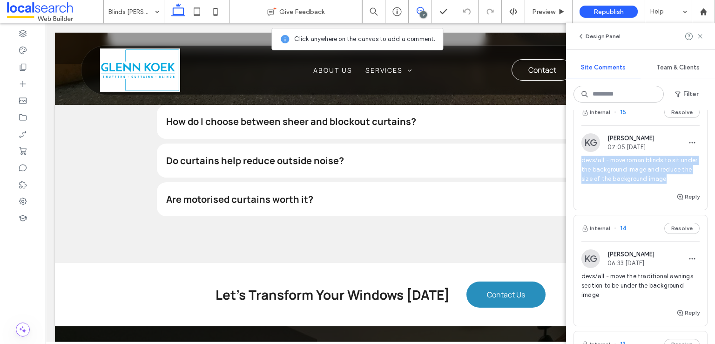
drag, startPoint x: 610, startPoint y: 200, endPoint x: 581, endPoint y: 170, distance: 42.1
click at [582, 170] on span "devs/all - move roman blinds to sit under the background image and reduce the s…" at bounding box center [641, 170] width 118 height 28
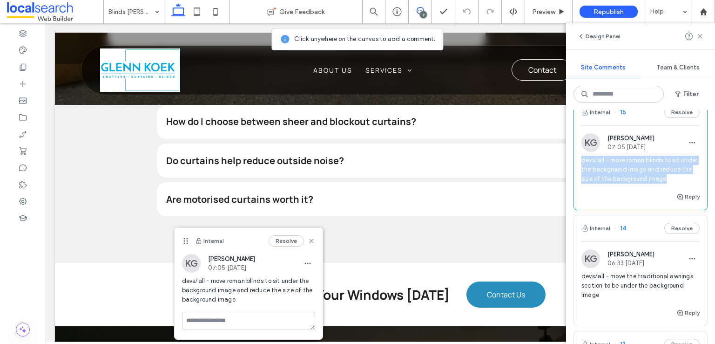
copy span "devs/all - move roman blinds to sit under the background image and reduce the s…"
